Goal: Task Accomplishment & Management: Use online tool/utility

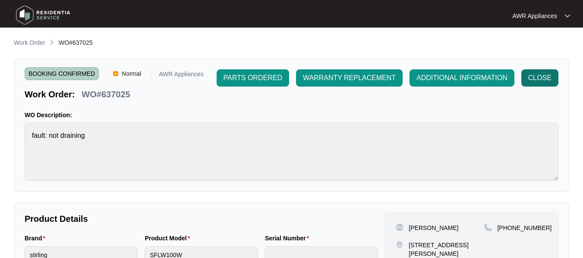
click at [535, 78] on span "CLOSE" at bounding box center [539, 78] width 23 height 10
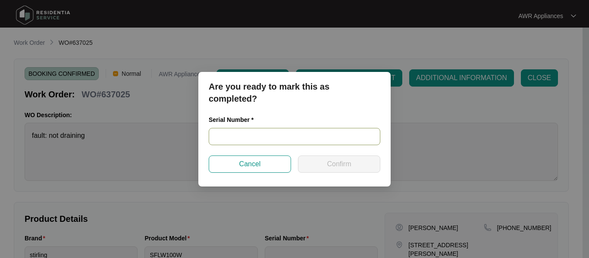
paste input "540V3701901A5105K00128"
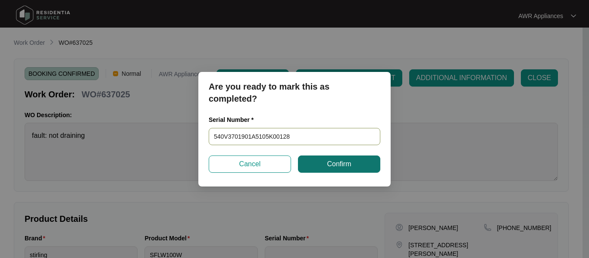
type input "540V3701901A5105K00128"
click at [326, 161] on button "Confirm" at bounding box center [339, 164] width 82 height 17
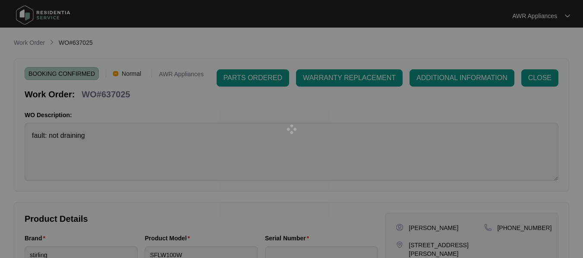
type input "540V3701901A5105K00128"
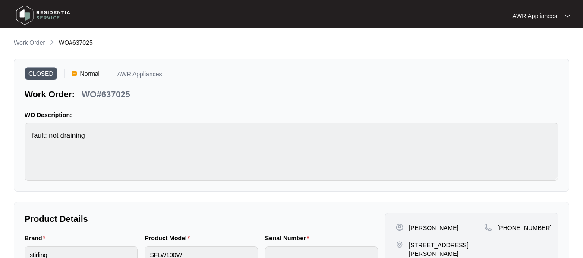
click at [25, 14] on img at bounding box center [43, 15] width 60 height 26
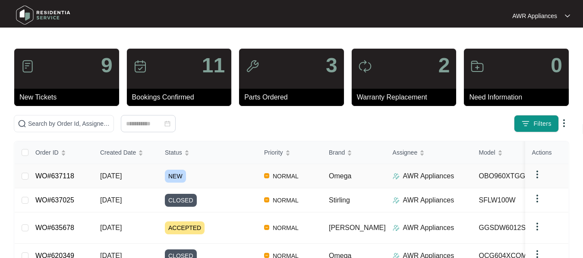
click at [115, 173] on span "[DATE]" at bounding box center [111, 175] width 22 height 7
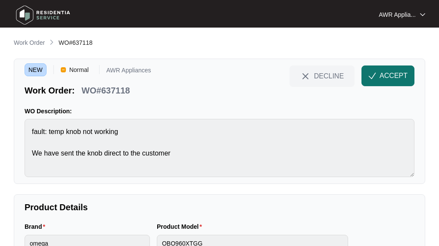
click at [392, 75] on span "ACCEPT" at bounding box center [394, 76] width 28 height 10
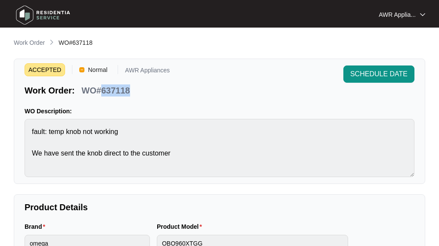
drag, startPoint x: 101, startPoint y: 91, endPoint x: 129, endPoint y: 92, distance: 28.5
click at [129, 92] on p "WO#637118" at bounding box center [105, 91] width 48 height 12
copy p "637118"
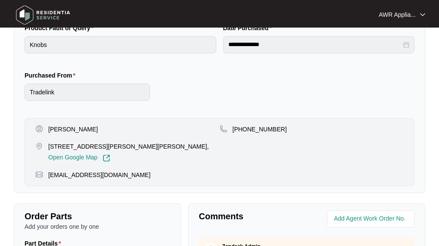
scroll to position [302, 0]
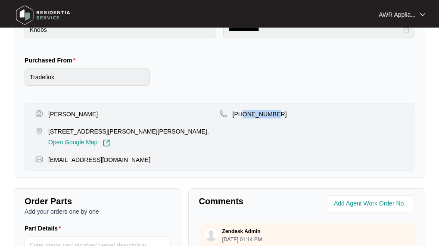
drag, startPoint x: 243, startPoint y: 113, endPoint x: 273, endPoint y: 111, distance: 30.2
click at [273, 111] on p "[PHONE_NUMBER]" at bounding box center [260, 114] width 54 height 9
copy p "406258663"
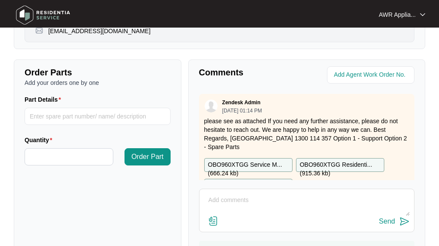
scroll to position [431, 0]
click at [244, 160] on p "OBO960XTGG Service M... ( 666.24 kb )" at bounding box center [248, 164] width 81 height 9
click at [329, 160] on p "OBO960XTGG Residenti... ( 915.36 kb )" at bounding box center [340, 164] width 81 height 9
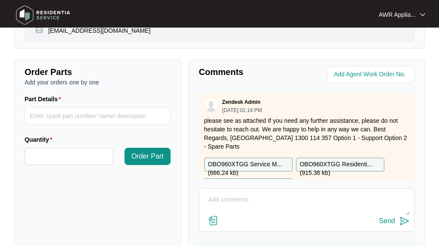
click at [238, 181] on p "OBO960XTGG Instructi... ( 2.78 mb )" at bounding box center [248, 185] width 81 height 9
click at [238, 172] on div "Zendesk Admin [DATE] 01:14 PM please see as attached If you need any further as…" at bounding box center [307, 149] width 216 height 111
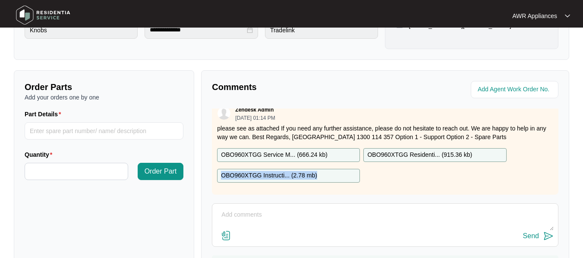
scroll to position [14, 0]
